Goal: Task Accomplishment & Management: Complete application form

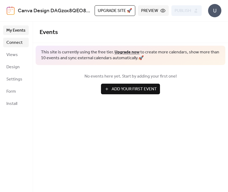
click at [14, 43] on span "Connect" at bounding box center [14, 43] width 16 height 6
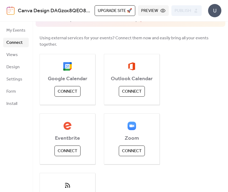
scroll to position [37, 0]
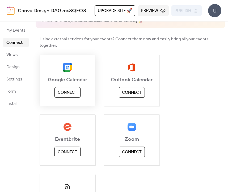
click at [70, 90] on span "Connect" at bounding box center [68, 93] width 20 height 6
click at [64, 41] on span "Using external services for your events? Connect them now and easily bring all …" at bounding box center [131, 42] width 182 height 13
click at [122, 10] on span "Upgrade site 🚀" at bounding box center [115, 11] width 34 height 6
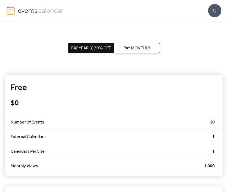
click at [127, 49] on span "Pay Monthly" at bounding box center [137, 48] width 27 height 6
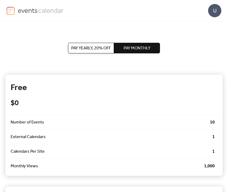
click at [102, 47] on span "Pay Yearly, 20% off" at bounding box center [91, 48] width 40 height 6
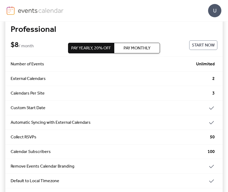
scroll to position [170, 0]
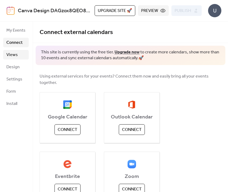
click at [16, 58] on span "Views" at bounding box center [11, 55] width 11 height 6
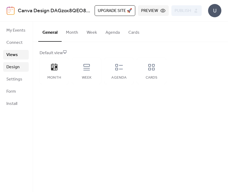
click at [19, 68] on span "Design" at bounding box center [12, 67] width 13 height 6
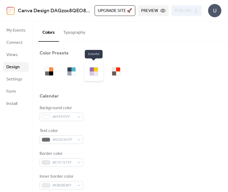
click at [97, 71] on div at bounding box center [96, 70] width 4 height 4
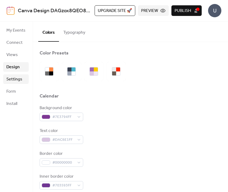
click at [13, 80] on span "Settings" at bounding box center [14, 79] width 16 height 6
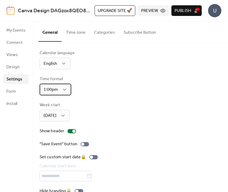
click at [68, 90] on div "1:00pm" at bounding box center [56, 90] width 32 height 12
click at [86, 83] on div "Time format 1:00pm" at bounding box center [131, 85] width 182 height 19
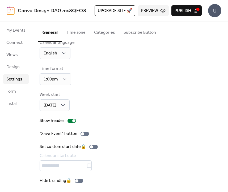
scroll to position [12, 0]
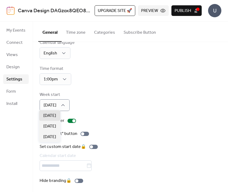
click at [89, 103] on div "Week start [DATE]" at bounding box center [131, 101] width 182 height 19
click at [109, 158] on div "Set custom start date 🔒 Calendar start date" at bounding box center [131, 157] width 182 height 27
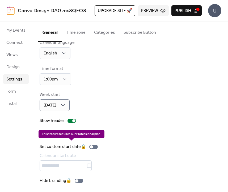
click at [94, 146] on div "Set custom start date 🔒 Calendar start date" at bounding box center [70, 157] width 60 height 27
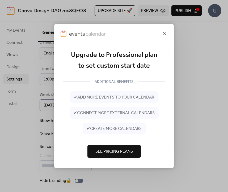
click at [164, 34] on icon at bounding box center [164, 33] width 6 height 6
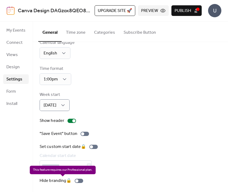
scroll to position [12, 0]
click at [76, 183] on div "Hide branding 🔒" at bounding box center [63, 181] width 46 height 6
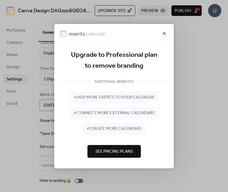
click at [164, 33] on icon at bounding box center [164, 33] width 3 height 3
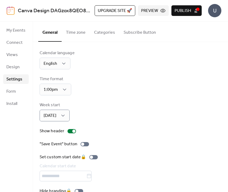
scroll to position [0, 0]
click at [86, 32] on button "Time zone" at bounding box center [76, 32] width 28 height 20
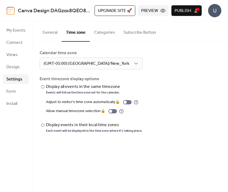
click at [109, 33] on button "Categories" at bounding box center [105, 32] width 30 height 20
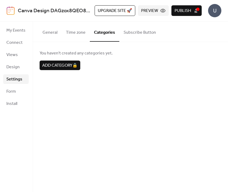
click at [129, 33] on button "Subscribe Button" at bounding box center [139, 32] width 41 height 20
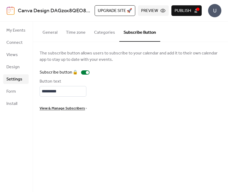
click at [52, 35] on button "General" at bounding box center [49, 32] width 23 height 20
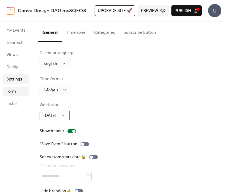
click at [21, 96] on link "Form" at bounding box center [16, 92] width 26 height 10
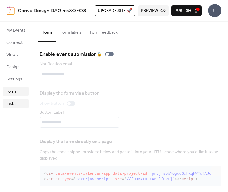
click at [20, 101] on link "Install" at bounding box center [16, 104] width 26 height 10
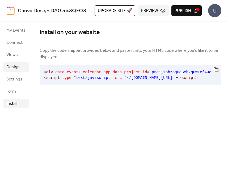
click at [23, 66] on link "Design" at bounding box center [16, 67] width 26 height 10
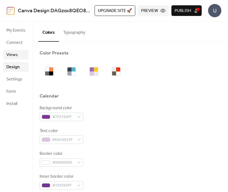
click at [25, 54] on link "Views" at bounding box center [16, 55] width 26 height 10
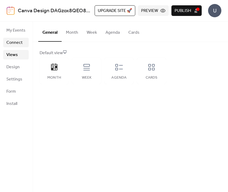
click at [27, 40] on link "Connect" at bounding box center [16, 43] width 26 height 10
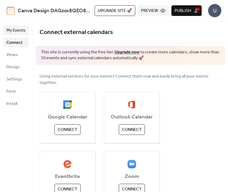
click at [24, 30] on span "My Events" at bounding box center [15, 30] width 19 height 6
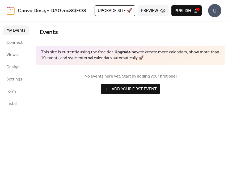
click at [128, 90] on span "Add Your First Event" at bounding box center [134, 89] width 45 height 6
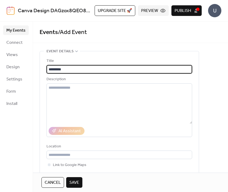
type input "*********"
click at [127, 61] on div "Title" at bounding box center [119, 61] width 145 height 6
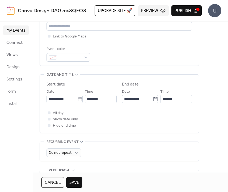
scroll to position [129, 0]
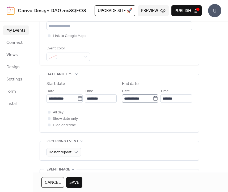
click at [154, 101] on icon at bounding box center [155, 98] width 5 height 5
click at [153, 102] on input "**********" at bounding box center [137, 98] width 31 height 9
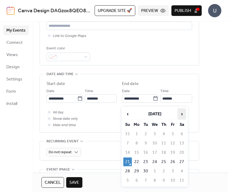
click at [182, 114] on span "›" at bounding box center [182, 114] width 8 height 11
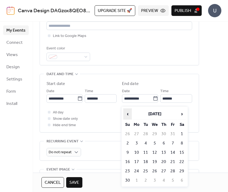
click at [128, 114] on span "‹" at bounding box center [128, 114] width 8 height 11
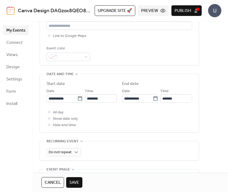
click at [117, 72] on div "**********" at bounding box center [120, 89] width 160 height 334
click at [49, 114] on div at bounding box center [49, 112] width 3 height 3
click at [49, 113] on icon at bounding box center [49, 112] width 2 height 2
click at [49, 120] on div at bounding box center [49, 118] width 3 height 3
click at [49, 119] on icon at bounding box center [49, 119] width 2 height 2
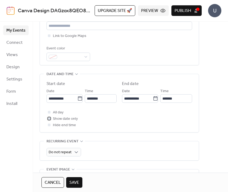
click at [49, 120] on div at bounding box center [49, 118] width 3 height 3
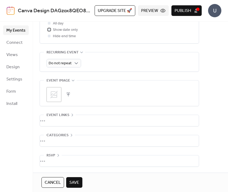
scroll to position [0, 0]
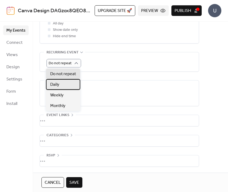
click at [72, 81] on div "Daily" at bounding box center [63, 84] width 34 height 11
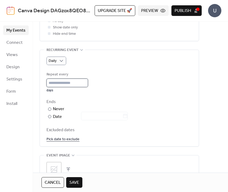
click at [88, 87] on input "*" at bounding box center [68, 83] width 42 height 9
click at [96, 74] on div "Daily Repeat every * days Ends ​ Never ​ Date Excluded dates Pick date to exclu…" at bounding box center [120, 100] width 146 height 86
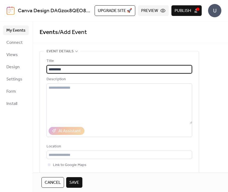
click at [63, 70] on input "*********" at bounding box center [120, 69] width 146 height 9
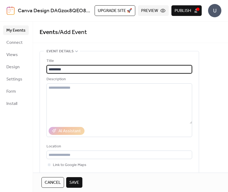
click at [63, 70] on input "*********" at bounding box center [120, 69] width 146 height 9
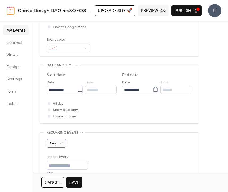
scroll to position [143, 0]
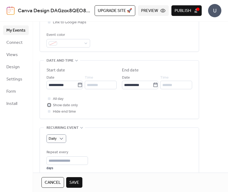
click at [49, 106] on div at bounding box center [49, 105] width 3 height 3
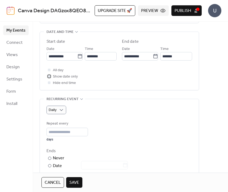
scroll to position [214, 0]
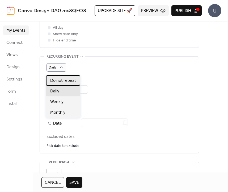
click at [61, 80] on span "Do not repeat" at bounding box center [63, 81] width 26 height 6
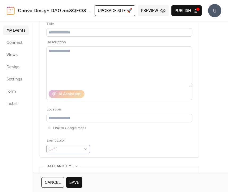
scroll to position [34, 0]
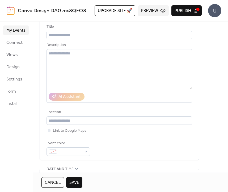
click at [54, 182] on span "Cancel" at bounding box center [53, 183] width 16 height 6
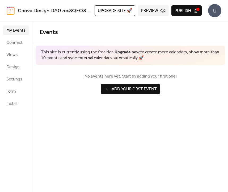
click at [162, 13] on button "Preview" at bounding box center [153, 10] width 31 height 11
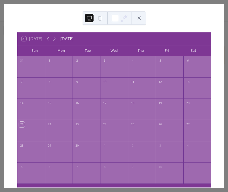
click at [102, 21] on button at bounding box center [100, 18] width 9 height 9
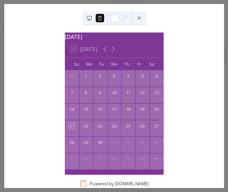
click at [90, 18] on button at bounding box center [89, 18] width 9 height 9
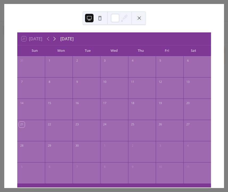
click at [54, 36] on icon at bounding box center [54, 39] width 6 height 6
click at [74, 39] on div "[DATE]" at bounding box center [66, 39] width 13 height 6
click at [53, 38] on icon at bounding box center [54, 39] width 6 height 6
click at [48, 39] on icon at bounding box center [48, 39] width 2 height 4
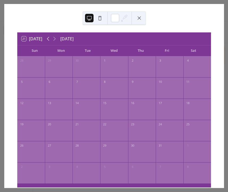
click at [48, 39] on icon at bounding box center [48, 39] width 2 height 4
click at [141, 18] on button at bounding box center [139, 18] width 9 height 9
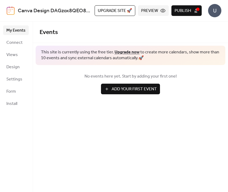
click at [195, 13] on button "Publish" at bounding box center [187, 10] width 30 height 11
